Goal: Check status: Check status

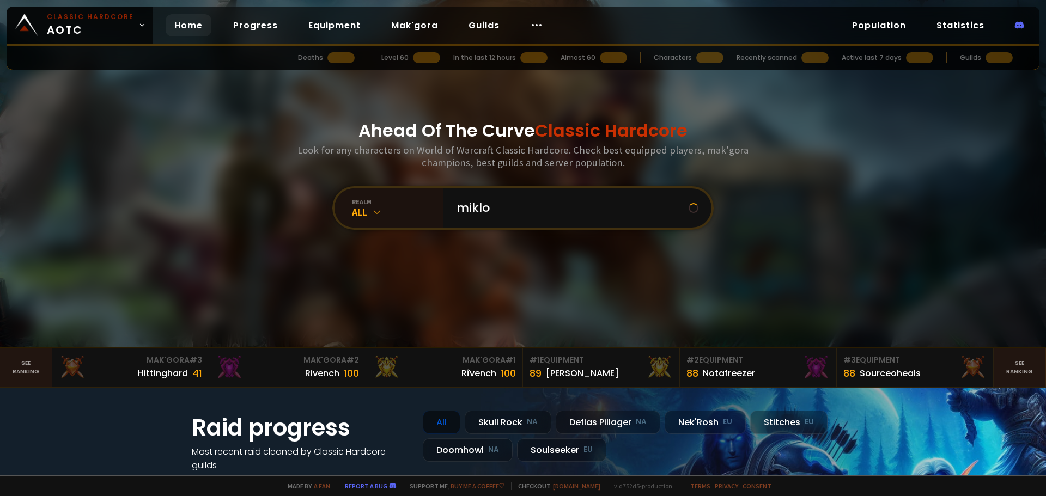
type input "miklov"
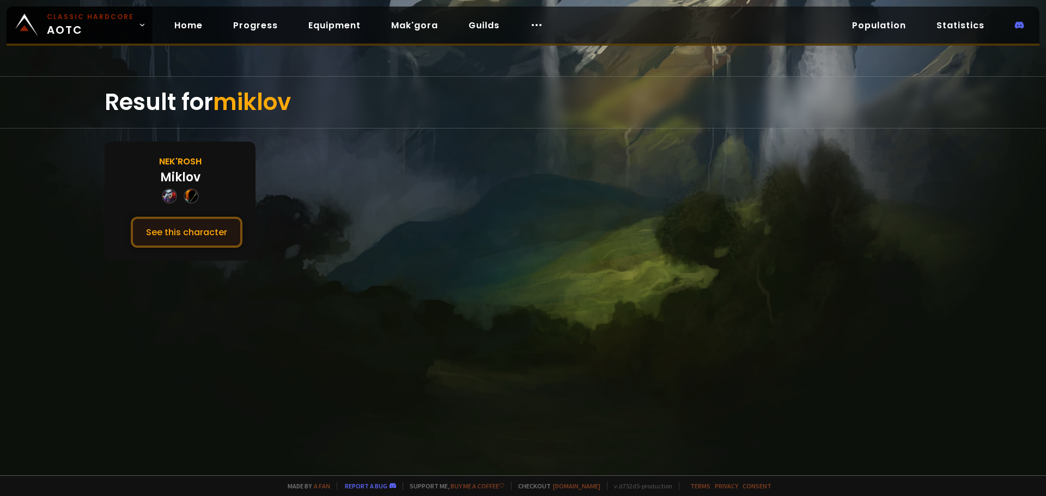
click at [185, 232] on button "See this character" at bounding box center [187, 232] width 112 height 31
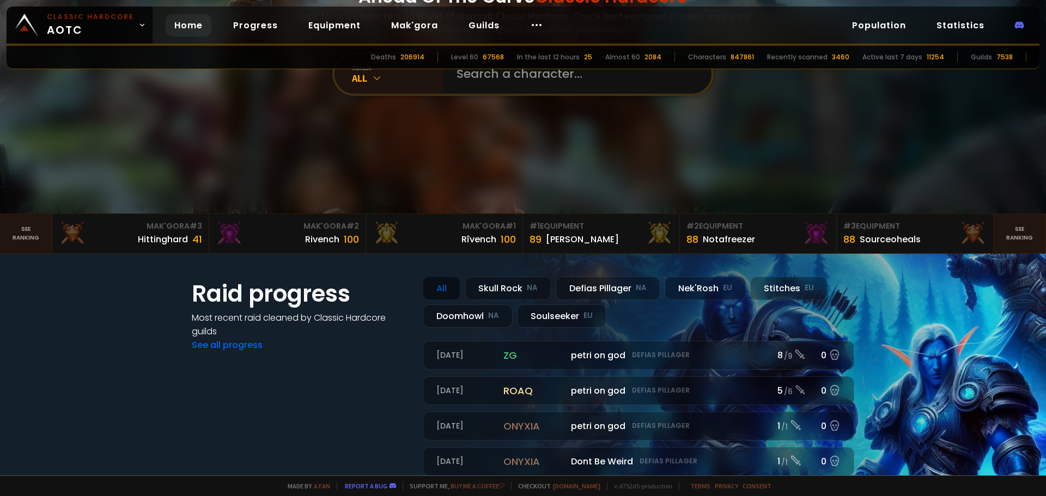
scroll to position [163, 0]
